Goal: Transaction & Acquisition: Purchase product/service

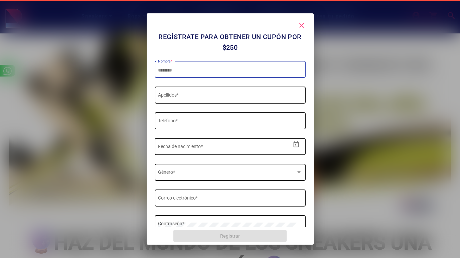
click at [301, 24] on mat-icon "close" at bounding box center [301, 25] width 8 height 8
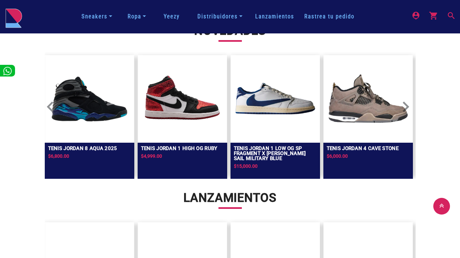
scroll to position [567, 0]
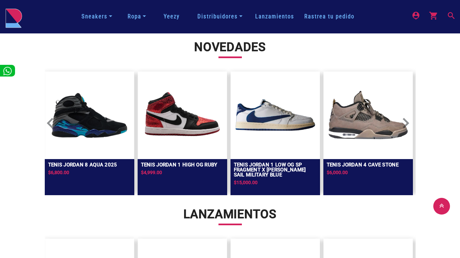
click at [403, 120] on mat-icon "keyboard_arrow_right" at bounding box center [399, 116] width 8 height 8
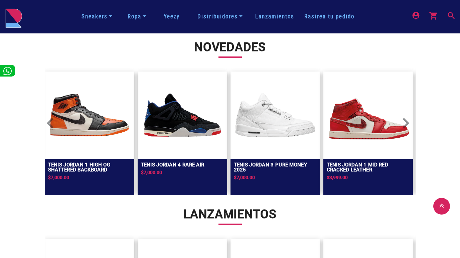
click at [403, 120] on mat-icon "keyboard_arrow_right" at bounding box center [399, 116] width 8 height 8
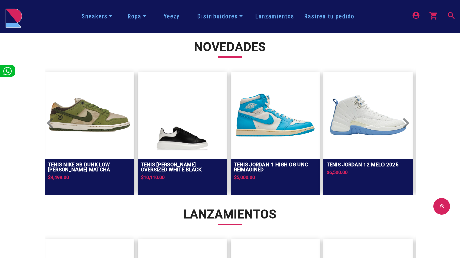
click at [270, 126] on img at bounding box center [275, 115] width 83 height 80
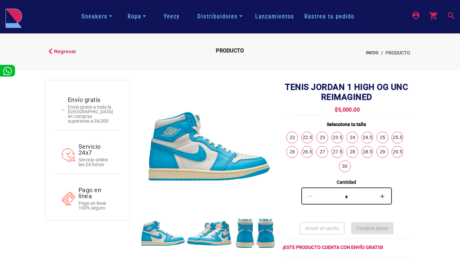
click at [333, 155] on link "27.5" at bounding box center [336, 151] width 11 height 11
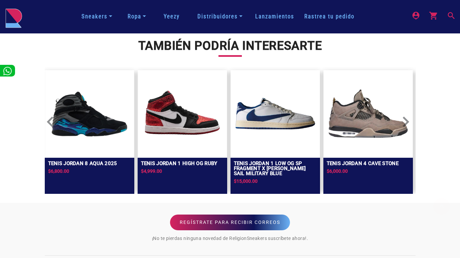
scroll to position [334, 0]
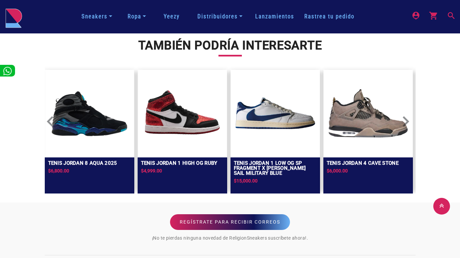
click at [280, 124] on img at bounding box center [275, 113] width 83 height 80
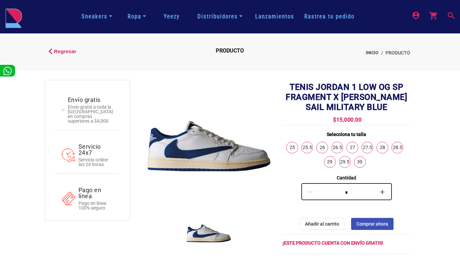
click at [364, 150] on link "27.5" at bounding box center [366, 147] width 11 height 11
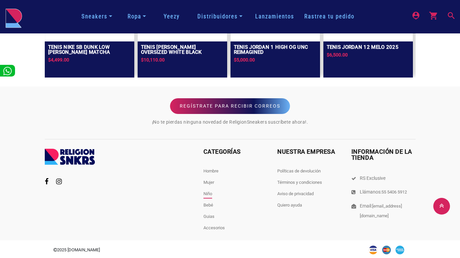
scroll to position [447, 0]
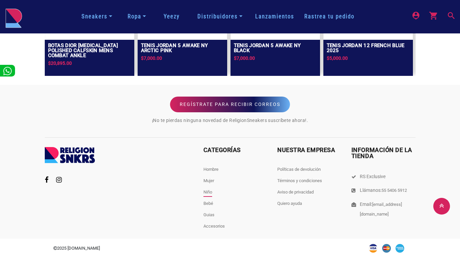
click at [205, 194] on link "Niño" at bounding box center [207, 191] width 9 height 5
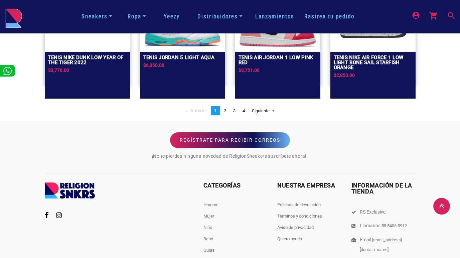
scroll to position [668, 0]
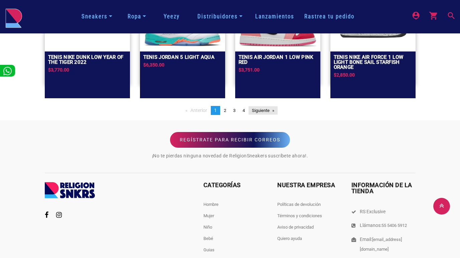
click at [261, 107] on link "Siguiente page" at bounding box center [262, 110] width 29 height 9
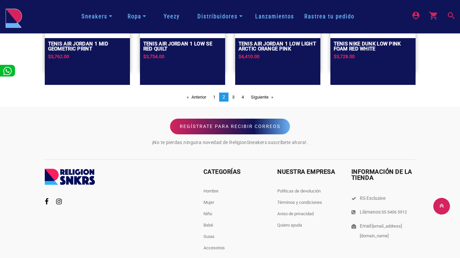
scroll to position [669, 0]
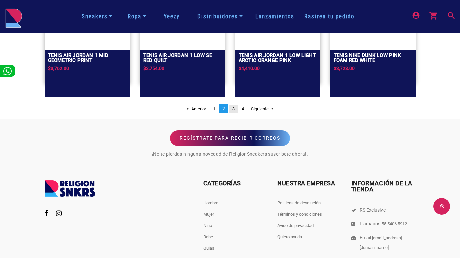
click at [231, 110] on link "page 3" at bounding box center [233, 108] width 9 height 9
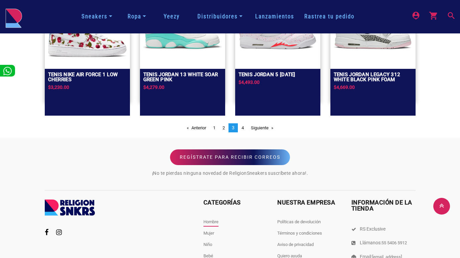
scroll to position [703, 0]
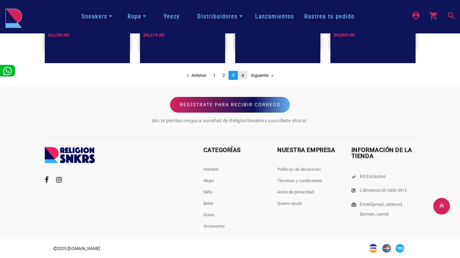
click at [240, 74] on link "page 4" at bounding box center [242, 75] width 9 height 9
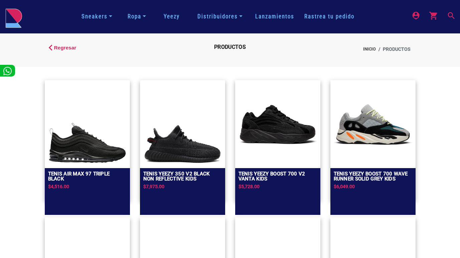
scroll to position [0, 0]
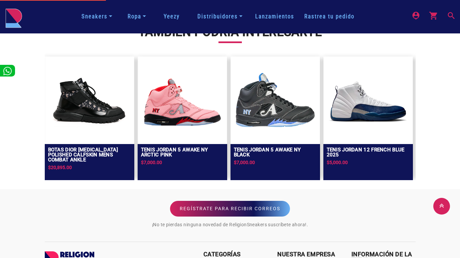
scroll to position [334, 0]
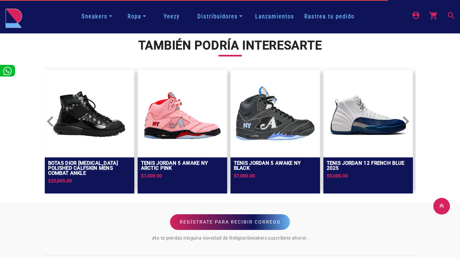
click at [179, 126] on img at bounding box center [182, 113] width 83 height 80
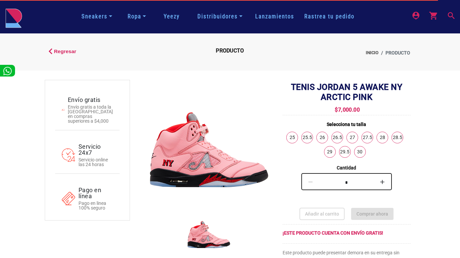
click at [368, 137] on link "27.5" at bounding box center [366, 137] width 11 height 11
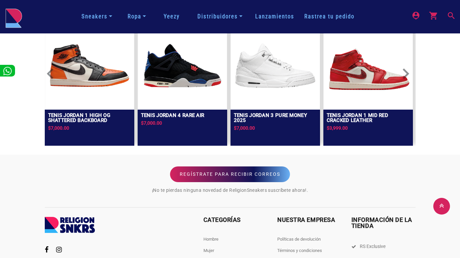
scroll to position [437, 0]
